Goal: Transaction & Acquisition: Book appointment/travel/reservation

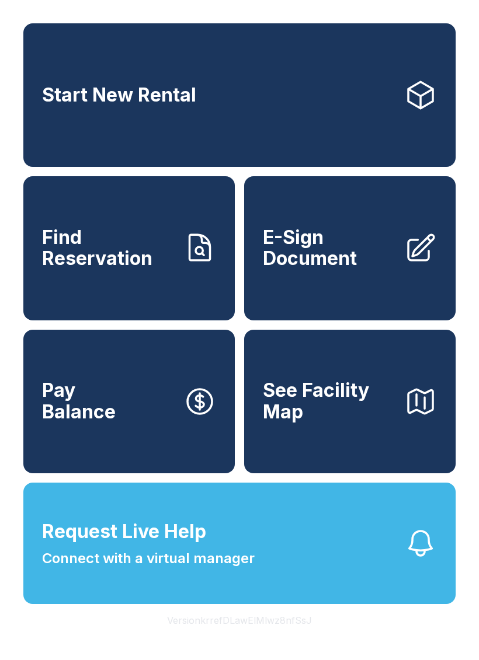
scroll to position [14, 0]
click at [292, 108] on link "Start New Rental" at bounding box center [239, 95] width 432 height 144
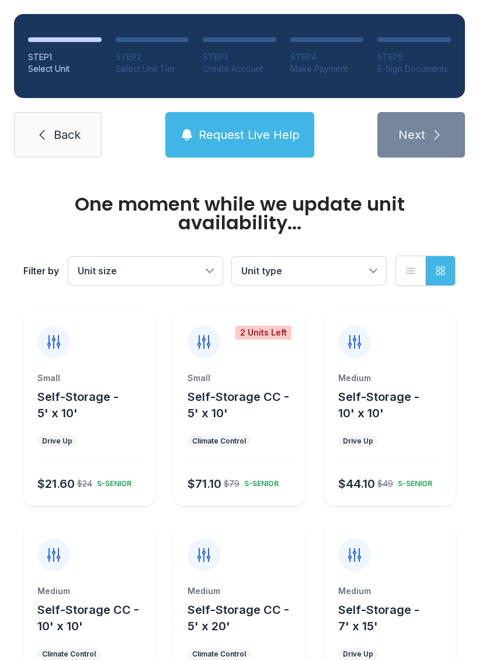
click at [366, 273] on button "Unit type" at bounding box center [309, 271] width 154 height 28
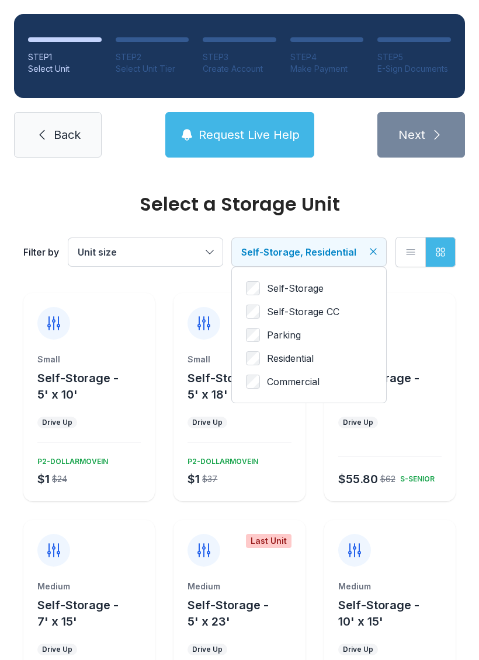
click at [212, 251] on button "Unit size" at bounding box center [145, 252] width 154 height 28
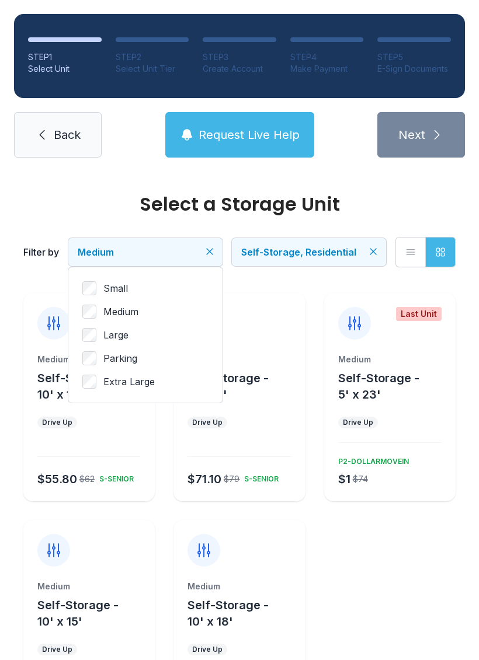
click at [411, 257] on icon "button" at bounding box center [410, 252] width 12 height 12
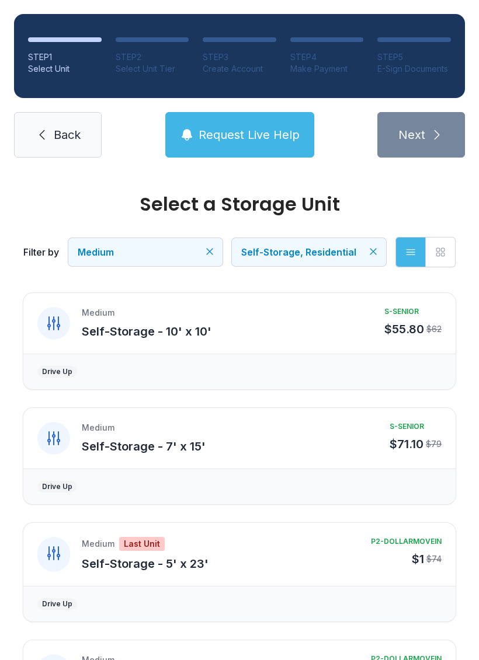
click at [214, 259] on button "Medium" at bounding box center [145, 252] width 154 height 28
click at [410, 253] on icon "button" at bounding box center [410, 252] width 12 height 12
click at [420, 266] on button "List view" at bounding box center [410, 252] width 30 height 30
click at [455, 256] on button "Grid view" at bounding box center [440, 252] width 30 height 30
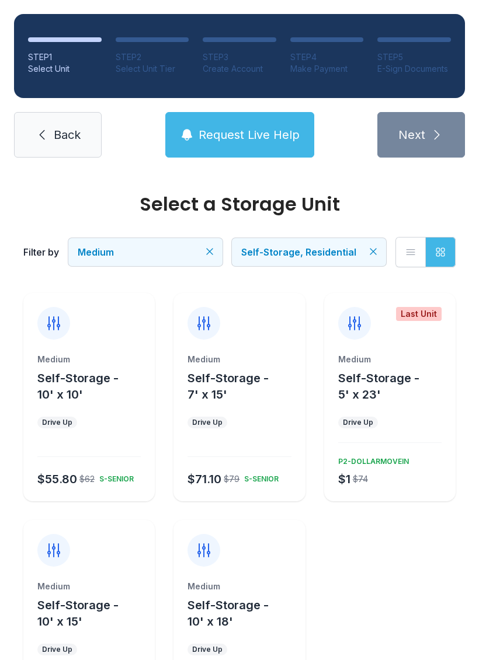
click at [245, 151] on button "Request Live Help" at bounding box center [239, 135] width 149 height 46
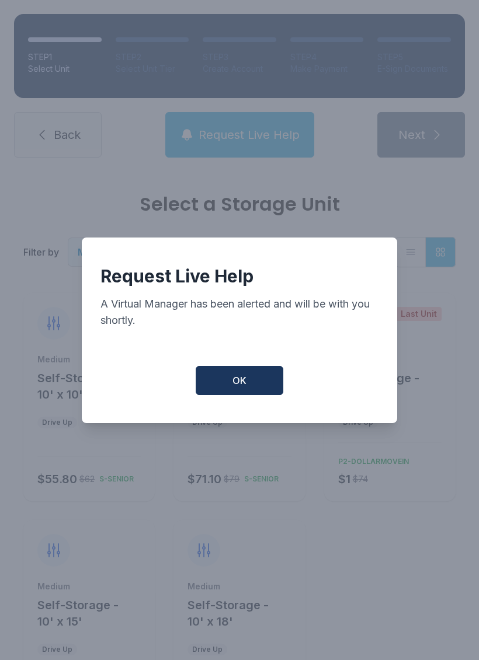
click at [235, 395] on button "OK" at bounding box center [240, 380] width 88 height 29
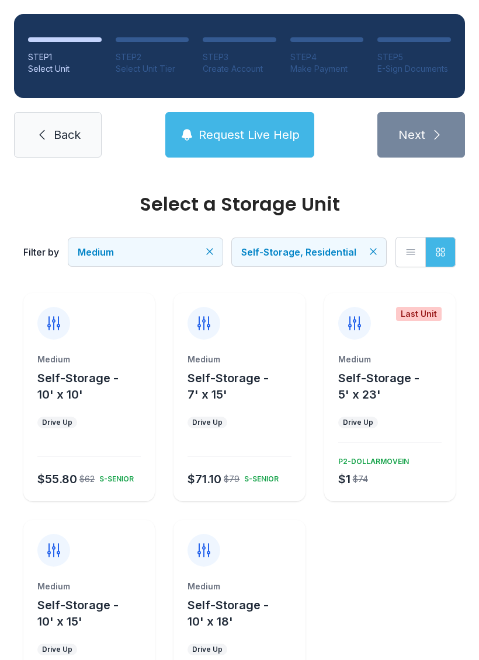
click at [102, 402] on button "Self-Storage - 10' x 10'" at bounding box center [93, 386] width 113 height 33
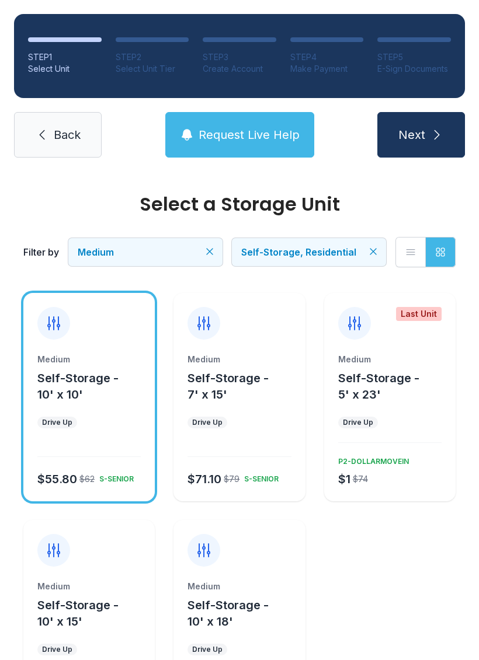
click at [417, 137] on span "Next" at bounding box center [411, 135] width 27 height 16
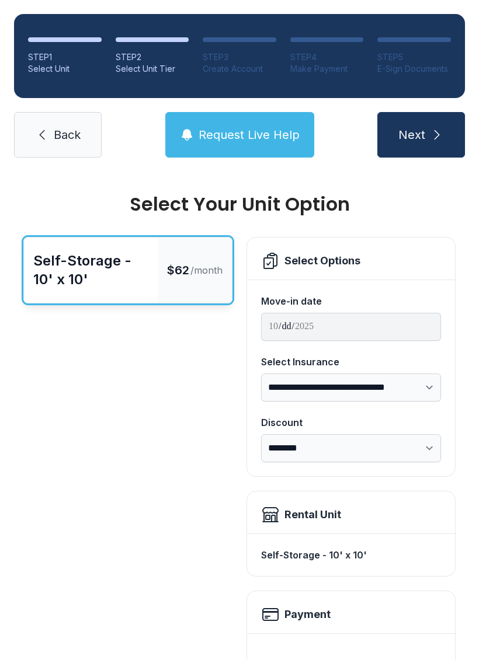
click at [294, 305] on div "Move-in date" at bounding box center [351, 301] width 180 height 14
click at [435, 393] on select "**********" at bounding box center [351, 388] width 180 height 28
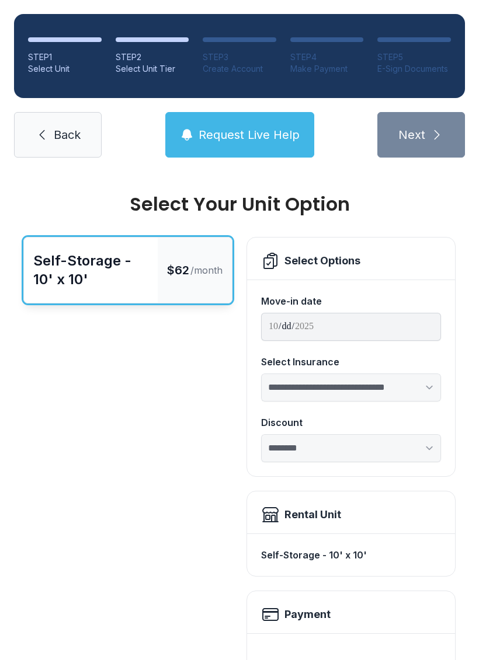
select select "****"
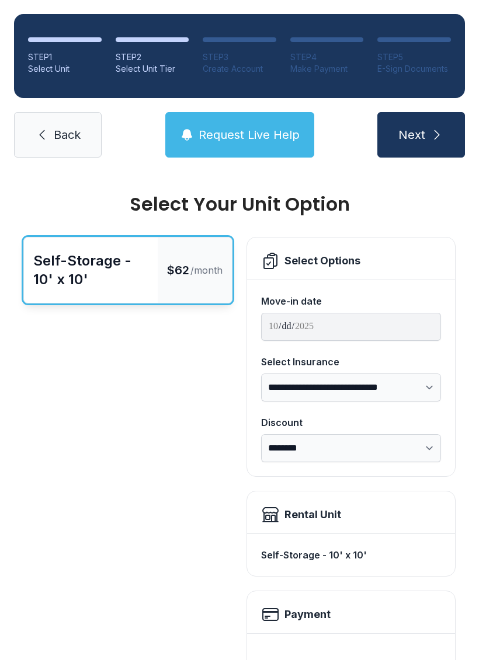
click at [420, 147] on button "Next" at bounding box center [421, 135] width 88 height 46
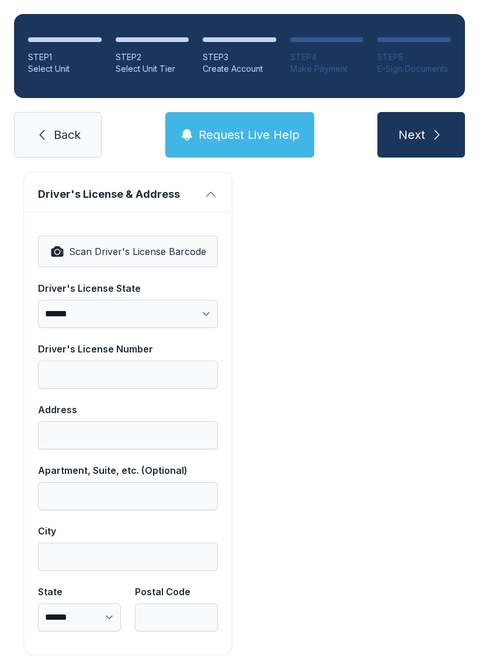
click at [259, 139] on span "Request Live Help" at bounding box center [248, 135] width 101 height 16
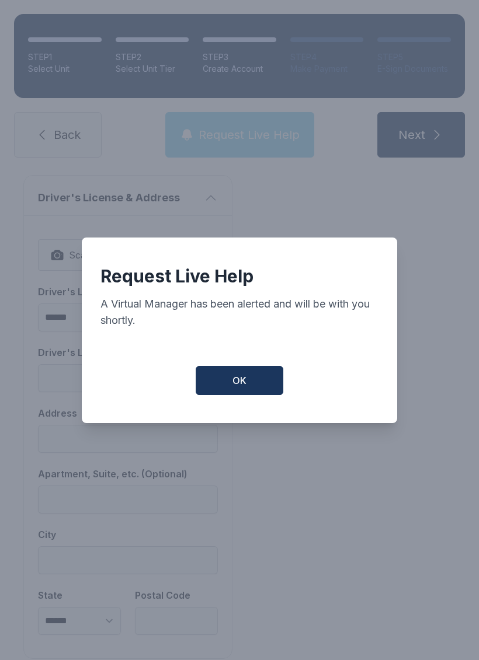
scroll to position [712, 0]
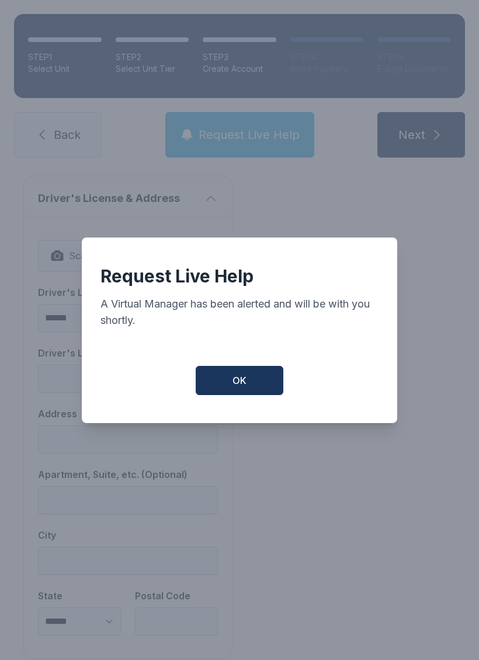
click at [249, 393] on button "OK" at bounding box center [240, 380] width 88 height 29
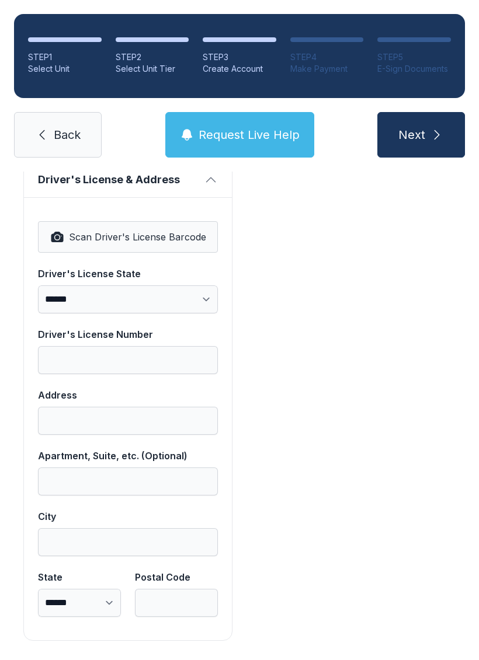
scroll to position [730, 0]
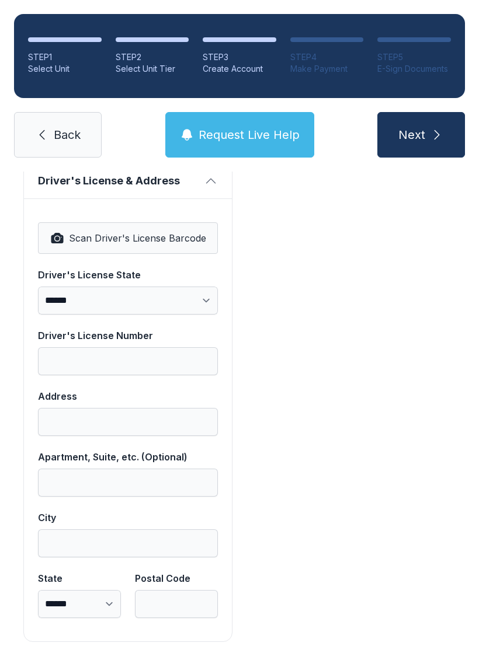
click at [236, 143] on button "Request Live Help" at bounding box center [239, 135] width 149 height 46
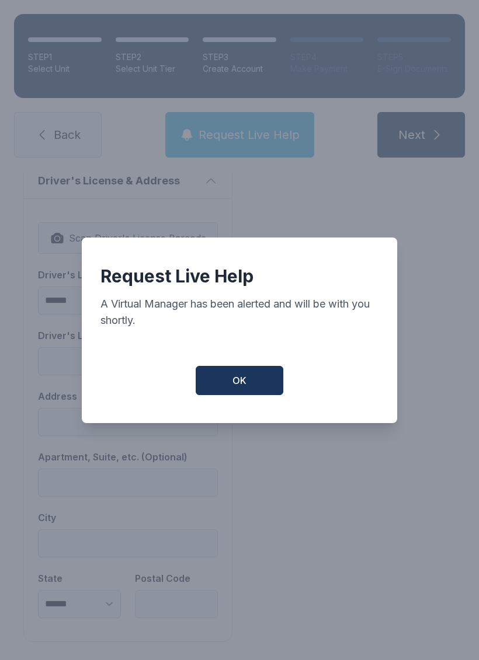
click at [226, 395] on button "OK" at bounding box center [240, 380] width 88 height 29
